Goal: Complete application form: Complete application form

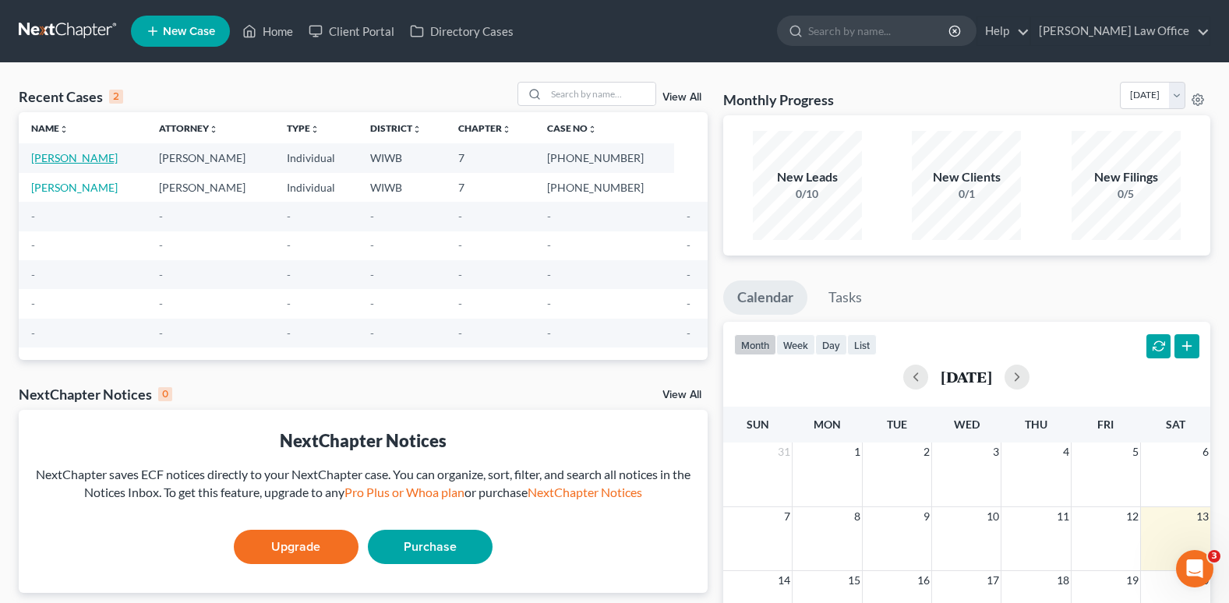
click at [96, 159] on link "[PERSON_NAME]" at bounding box center [74, 157] width 86 height 13
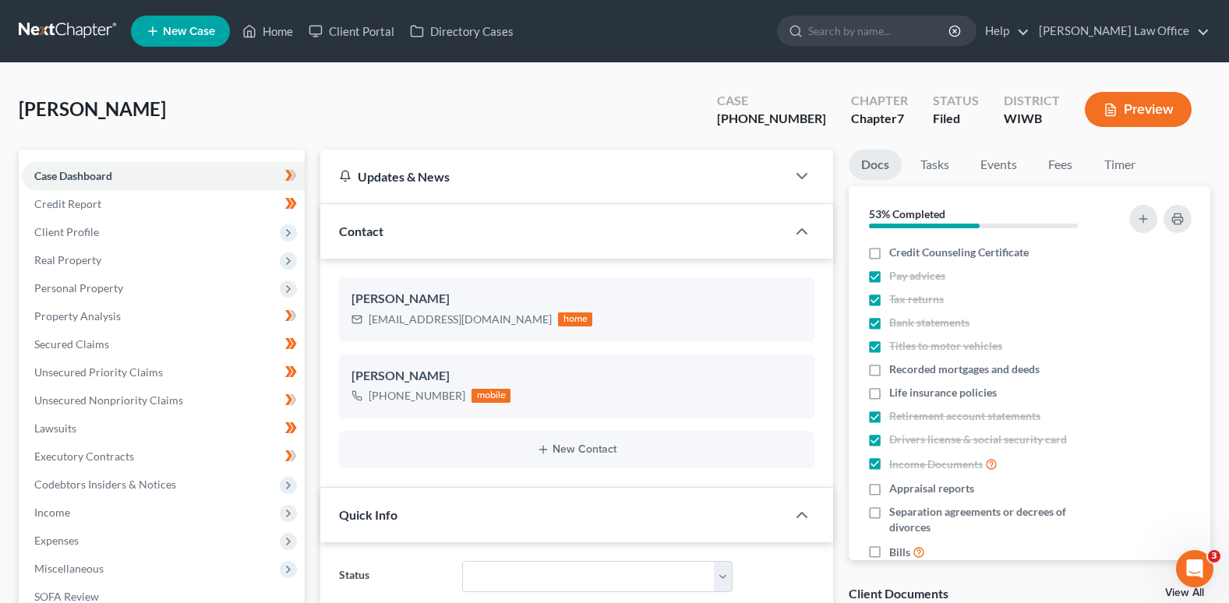
scroll to position [221, 0]
click at [83, 224] on span "Client Profile" at bounding box center [163, 232] width 283 height 28
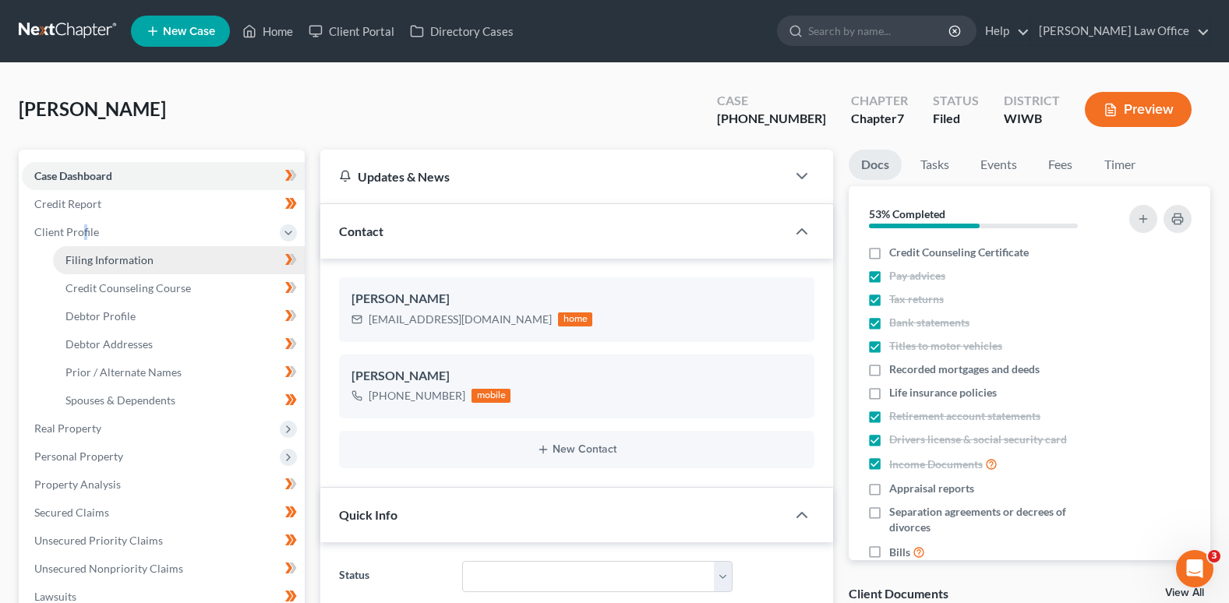
drag, startPoint x: 83, startPoint y: 223, endPoint x: 98, endPoint y: 256, distance: 36.6
click at [98, 256] on span "Filing Information" at bounding box center [109, 259] width 88 height 13
select select "1"
select select "0"
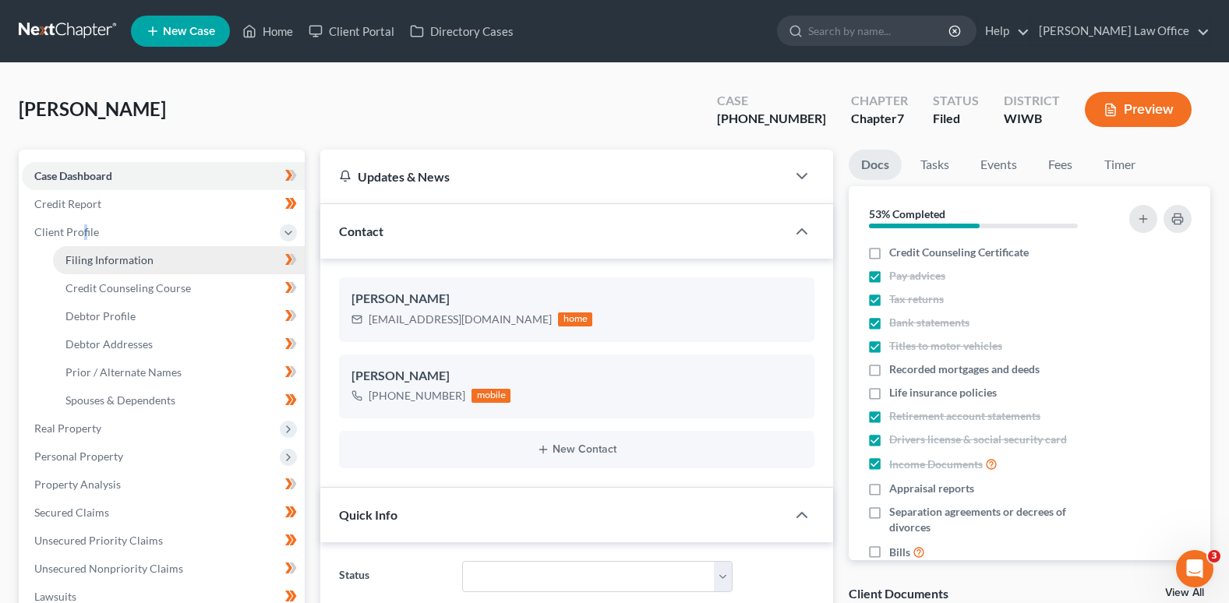
select select "0"
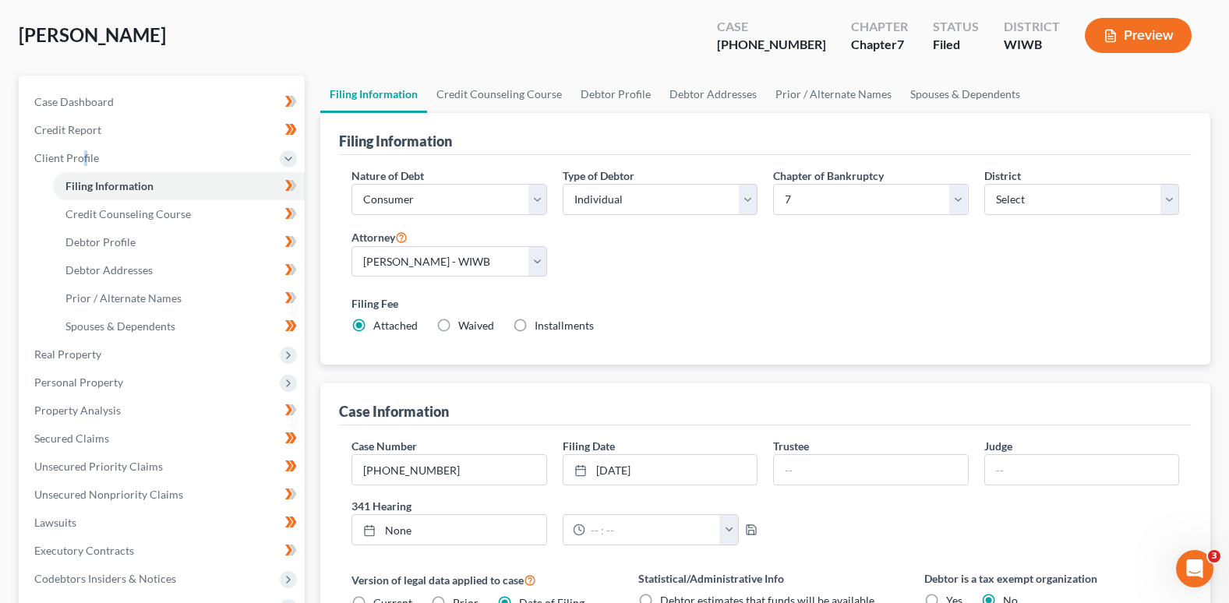
scroll to position [65, 0]
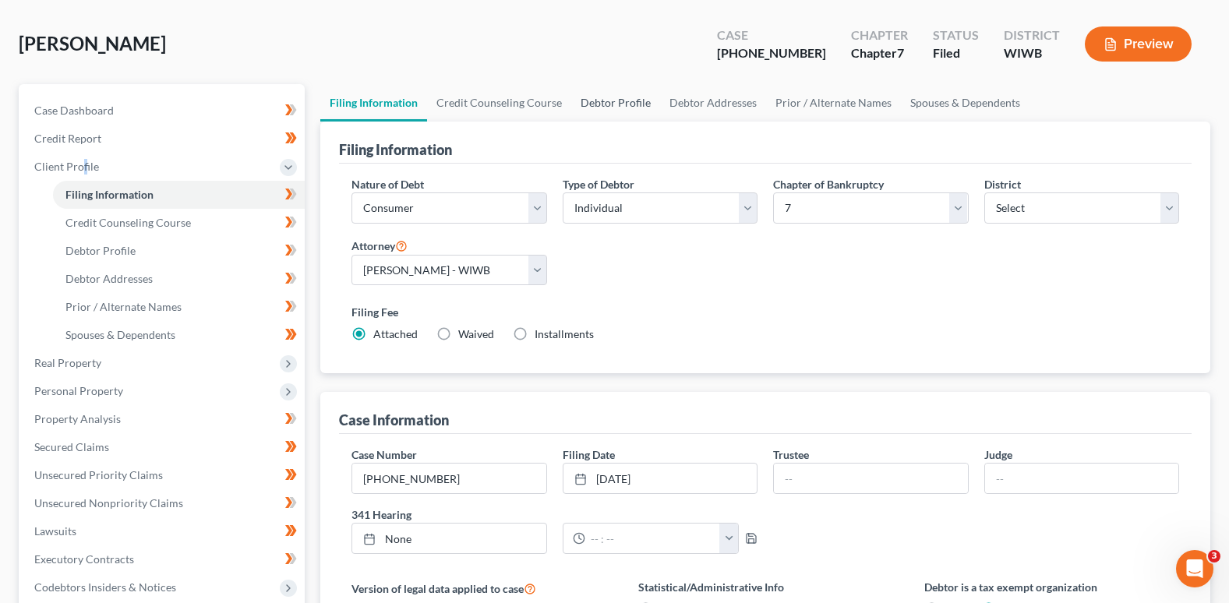
click at [628, 99] on link "Debtor Profile" at bounding box center [615, 102] width 89 height 37
select select "0"
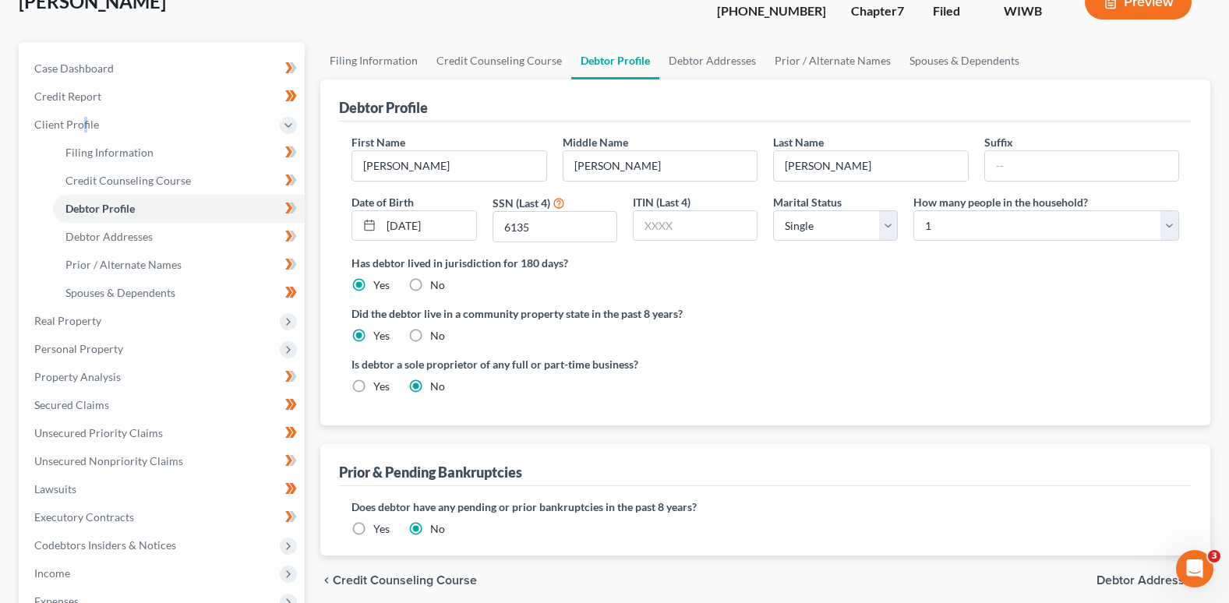
scroll to position [78, 0]
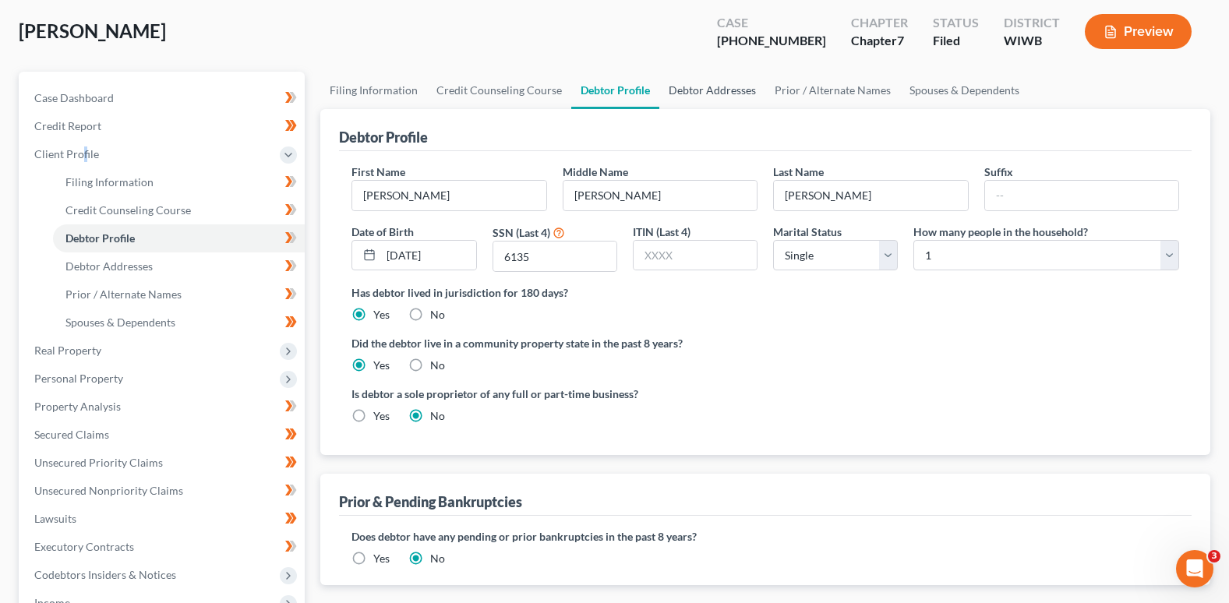
click at [697, 85] on link "Debtor Addresses" at bounding box center [712, 90] width 106 height 37
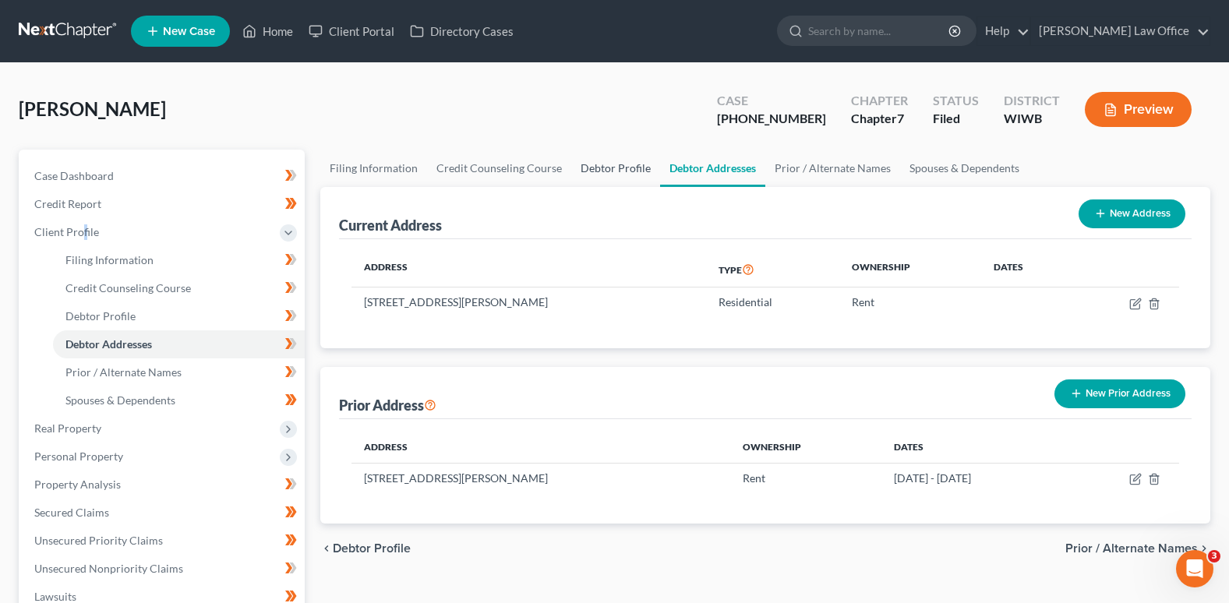
click at [602, 164] on link "Debtor Profile" at bounding box center [615, 168] width 89 height 37
select select "0"
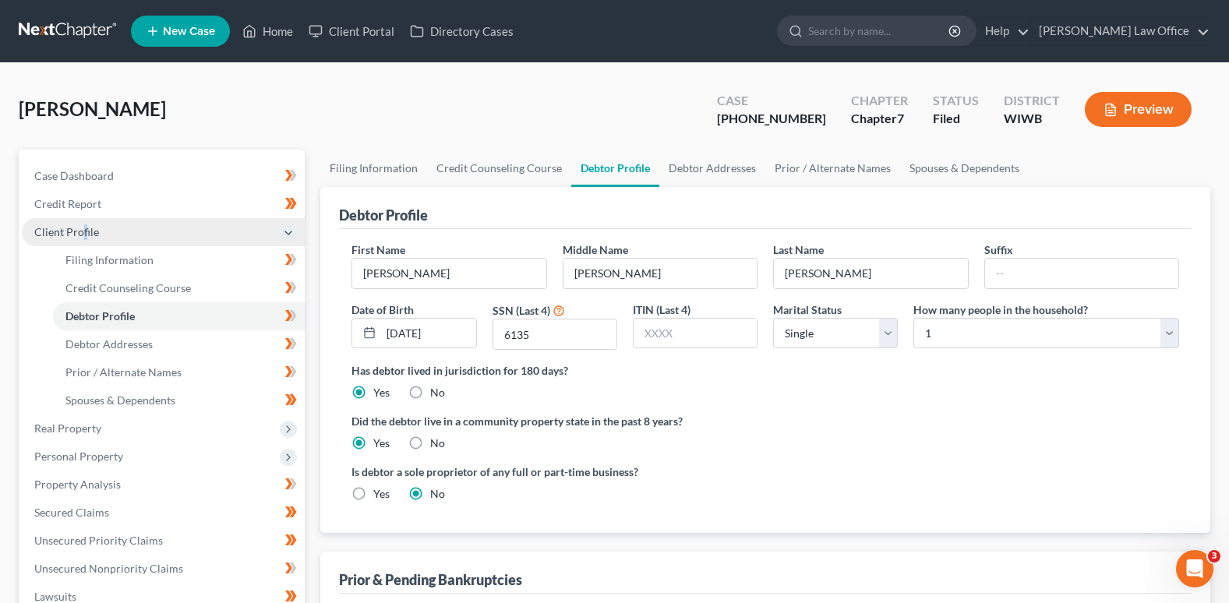
click at [84, 228] on span "Client Profile" at bounding box center [66, 231] width 65 height 13
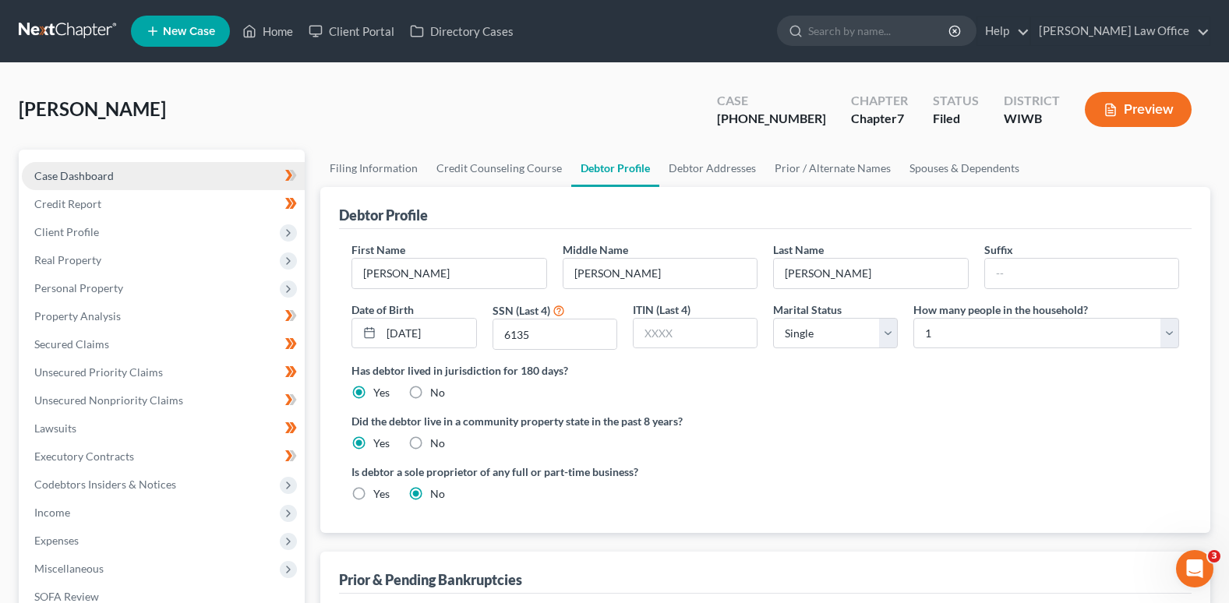
click at [115, 171] on link "Case Dashboard" at bounding box center [163, 176] width 283 height 28
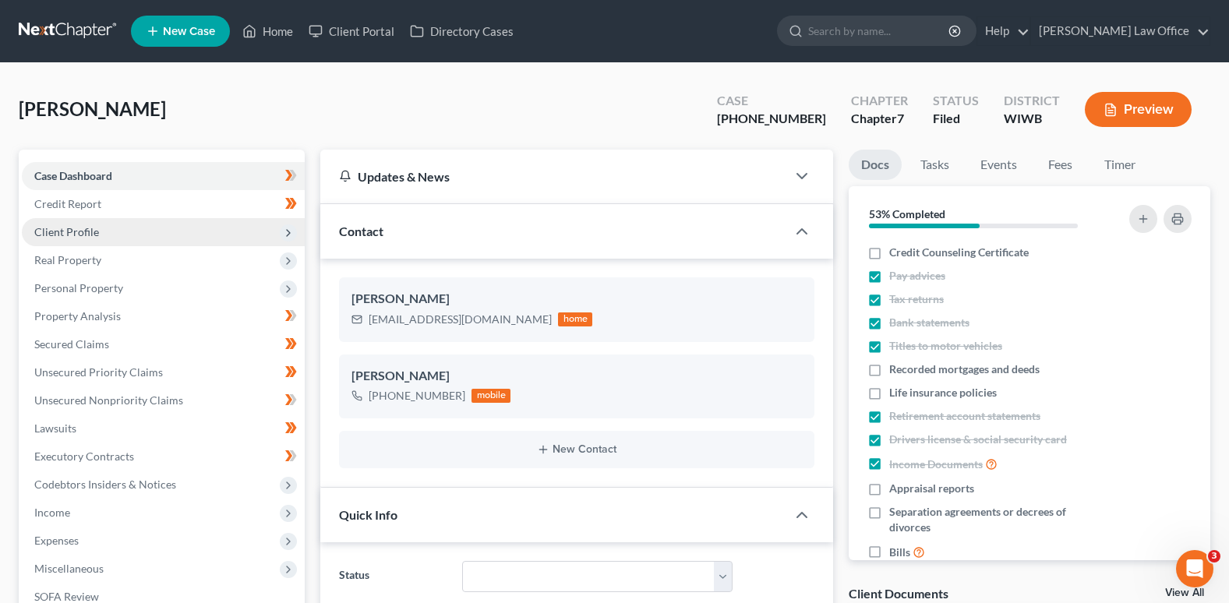
click at [83, 225] on span "Client Profile" at bounding box center [66, 231] width 65 height 13
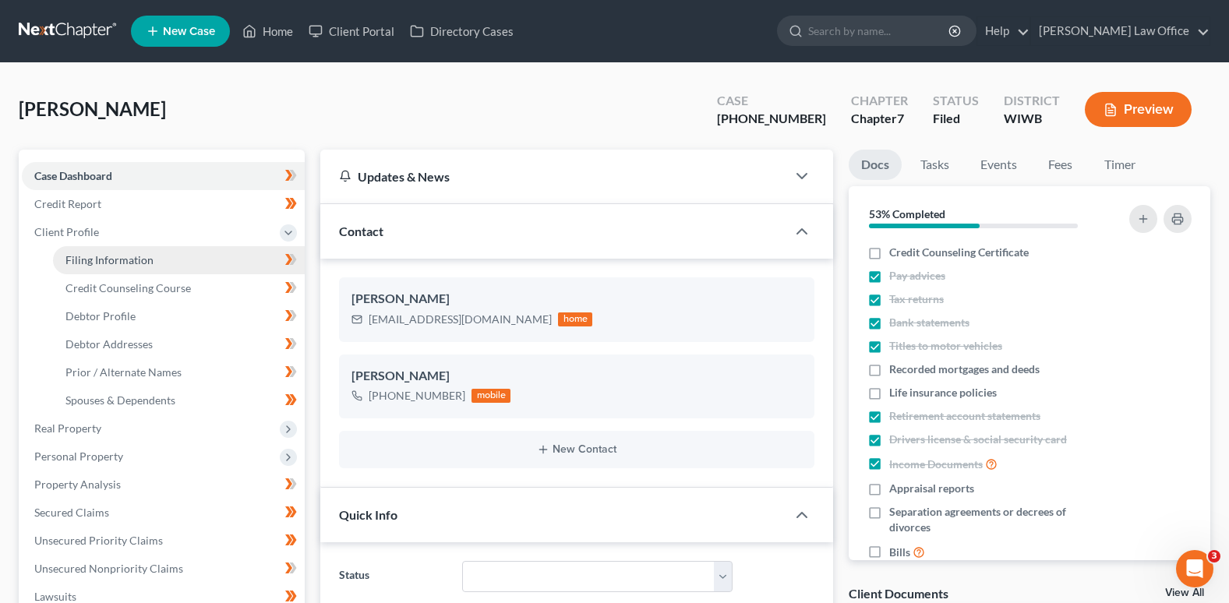
click at [98, 253] on span "Filing Information" at bounding box center [109, 259] width 88 height 13
select select "1"
select select "0"
select select "91"
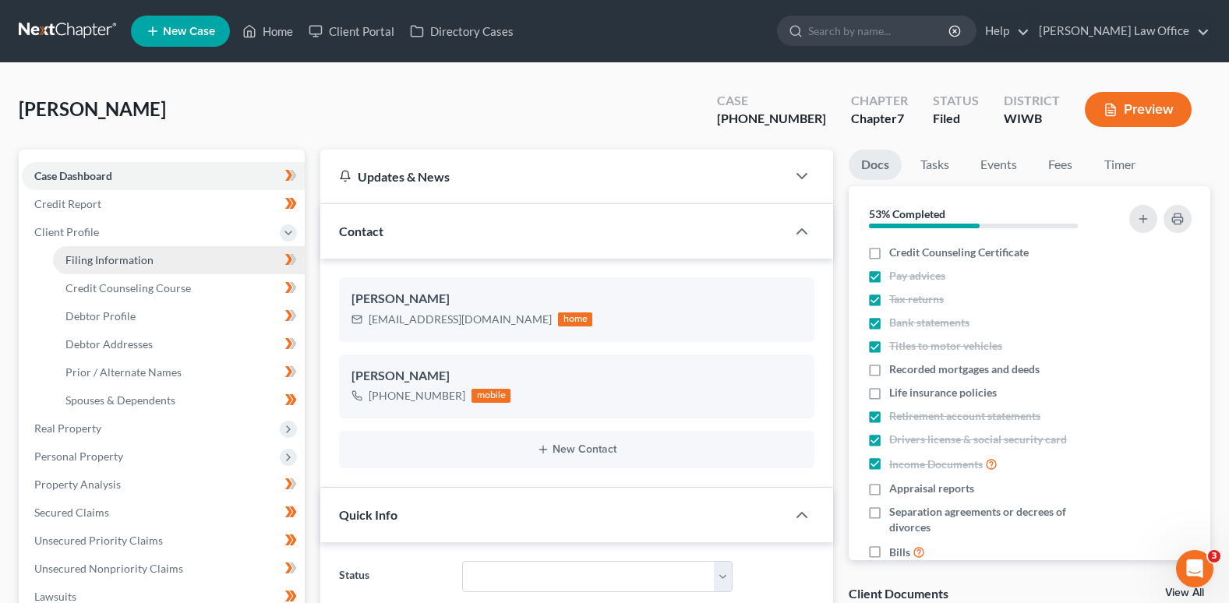
select select "0"
